Goal: Find specific page/section: Find specific page/section

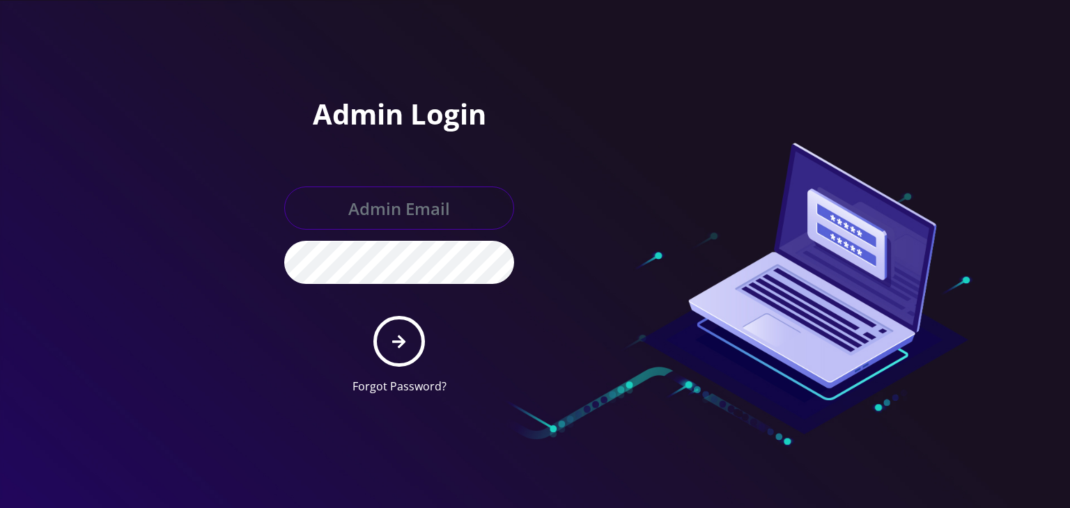
type input "[PERSON_NAME][EMAIL_ADDRESS][DOMAIN_NAME]"
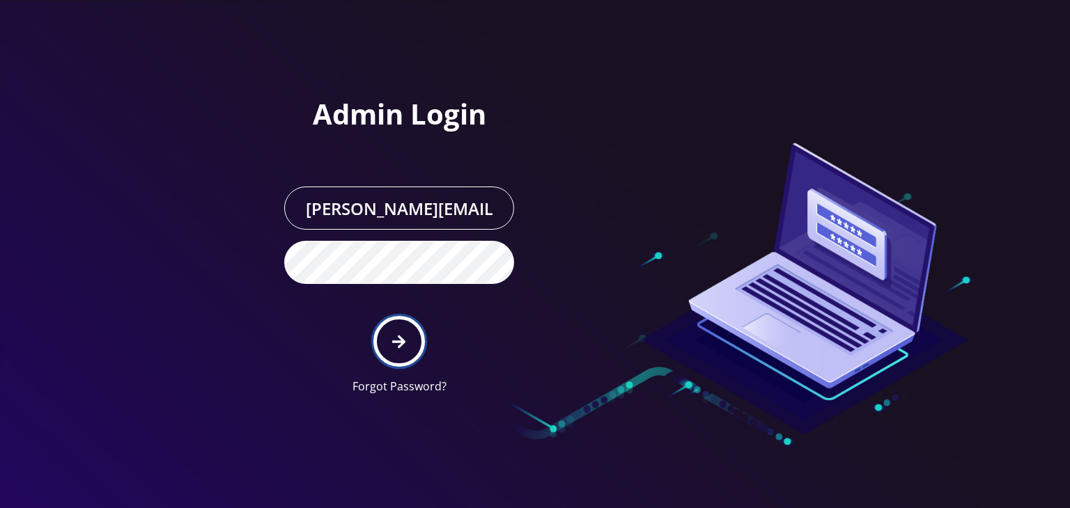
drag, startPoint x: 0, startPoint y: 0, endPoint x: 393, endPoint y: 304, distance: 496.9
click at [393, 316] on button "submit" at bounding box center [398, 341] width 51 height 51
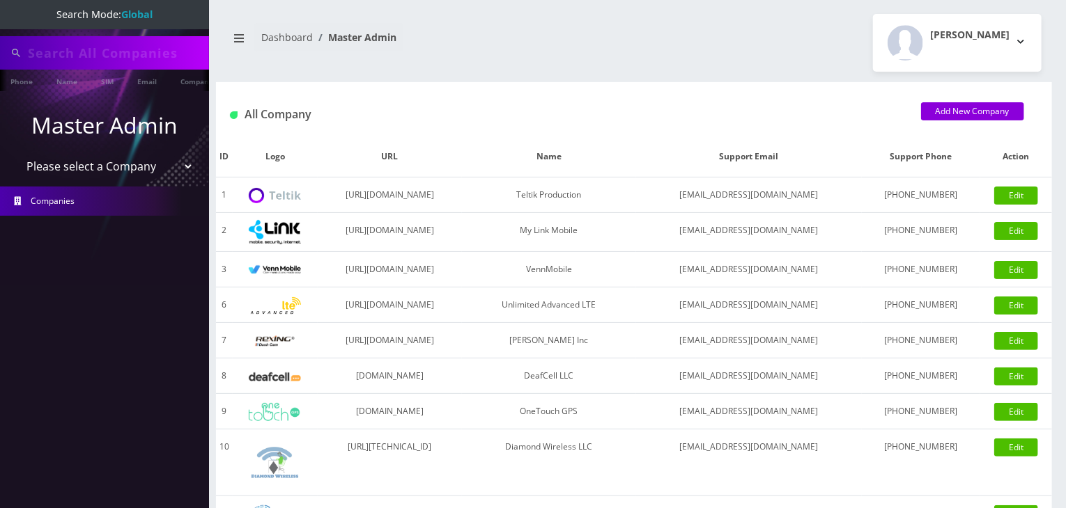
type input "[PERSON_NAME]"
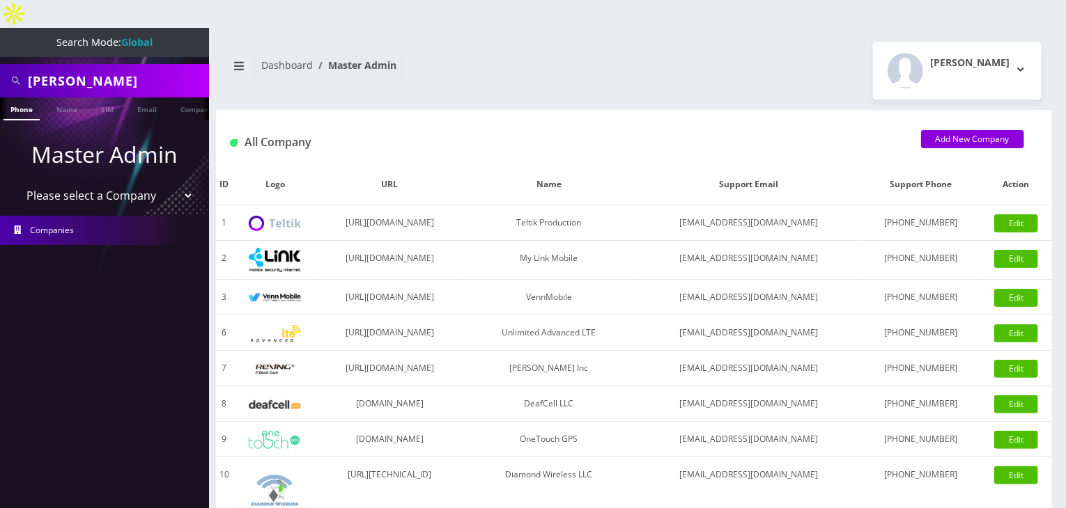
drag, startPoint x: 91, startPoint y: 161, endPoint x: 92, endPoint y: 178, distance: 16.8
click at [91, 182] on select "Please select a Company Teltik Production My Link Mobile VennMobile Unlimited A…" at bounding box center [105, 195] width 178 height 26
select select "13"
click at [16, 182] on select "Please select a Company Teltik Production My Link Mobile VennMobile Unlimited A…" at bounding box center [105, 195] width 178 height 26
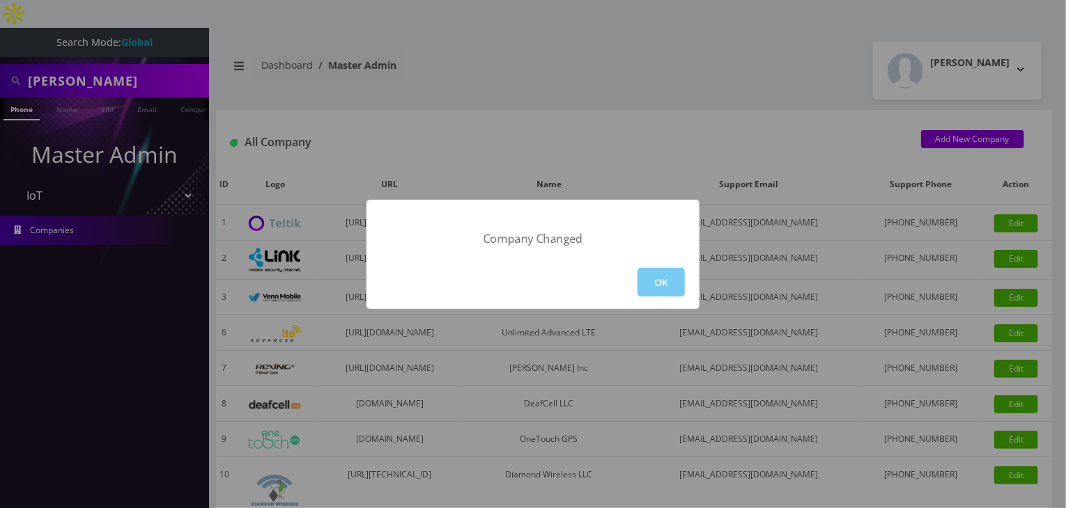
click at [655, 279] on button "OK" at bounding box center [660, 282] width 47 height 29
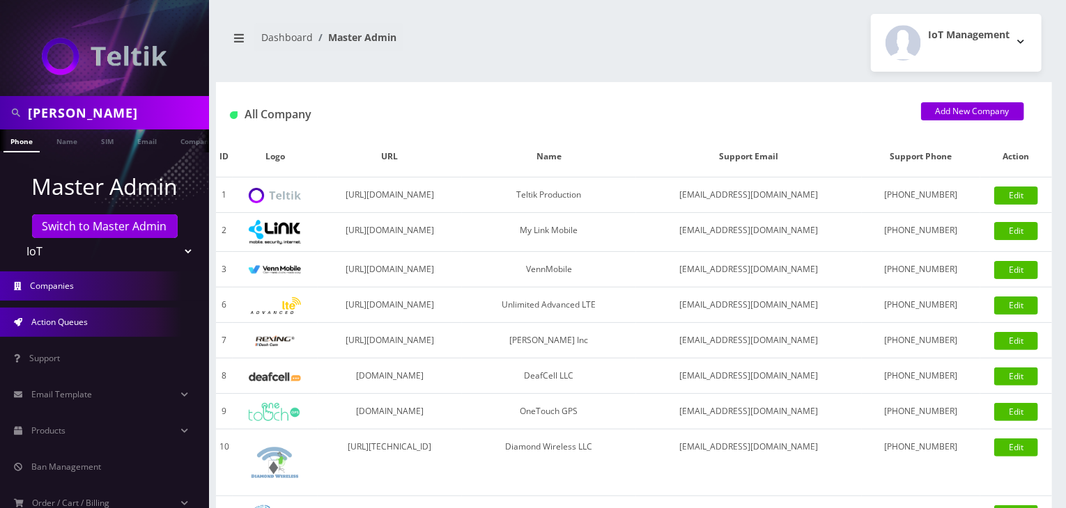
click at [74, 327] on link "Action Queues" at bounding box center [104, 322] width 209 height 29
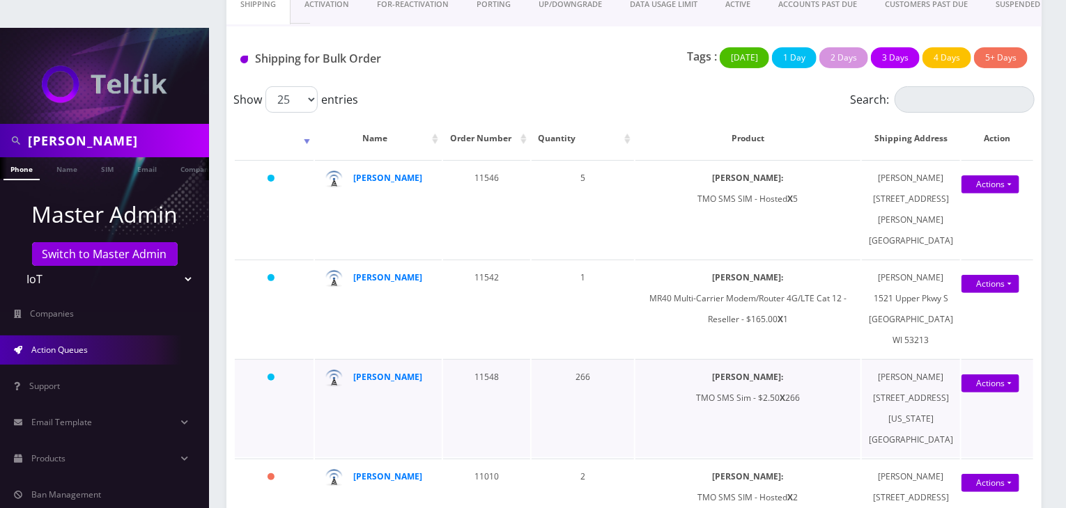
scroll to position [116, 0]
